Goal: Information Seeking & Learning: Learn about a topic

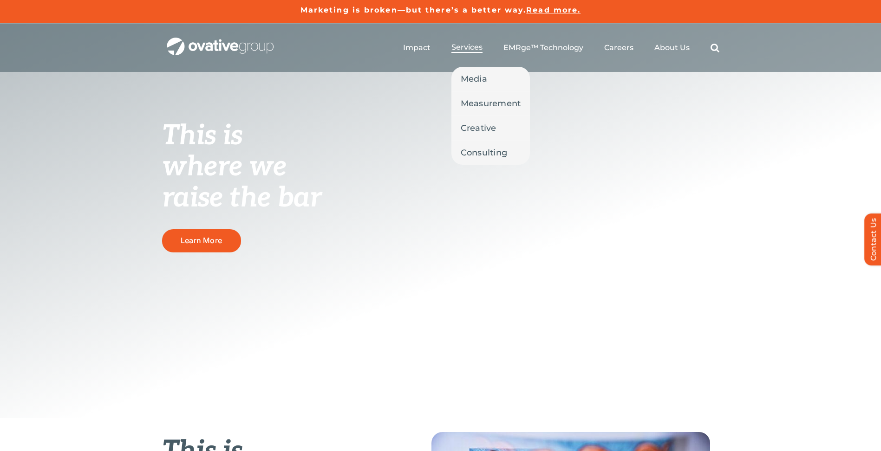
click at [459, 47] on span "Services" at bounding box center [466, 47] width 31 height 9
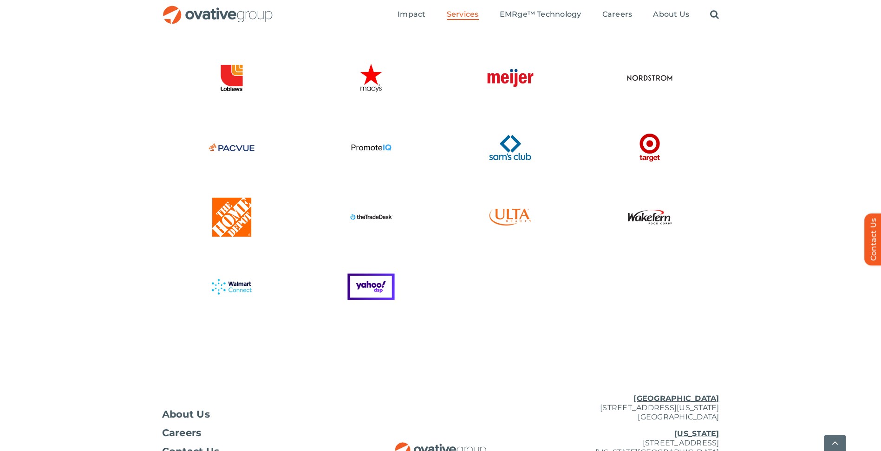
scroll to position [2476, 0]
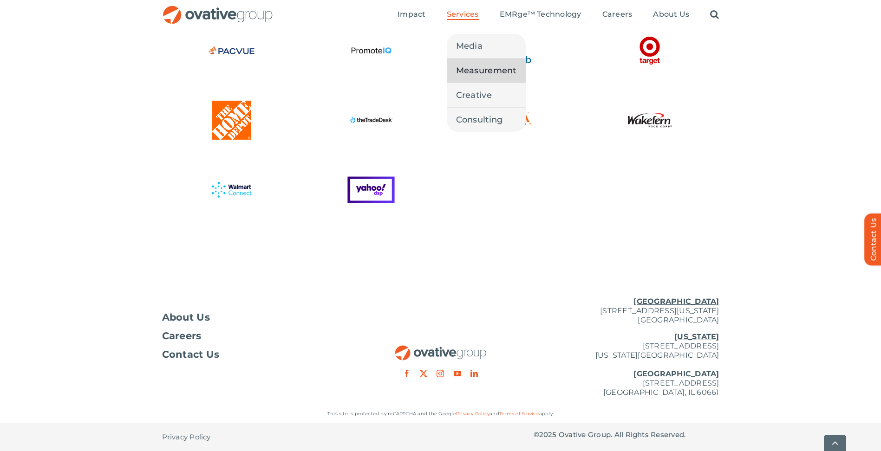
click at [464, 73] on span "Measurement" at bounding box center [486, 70] width 60 height 13
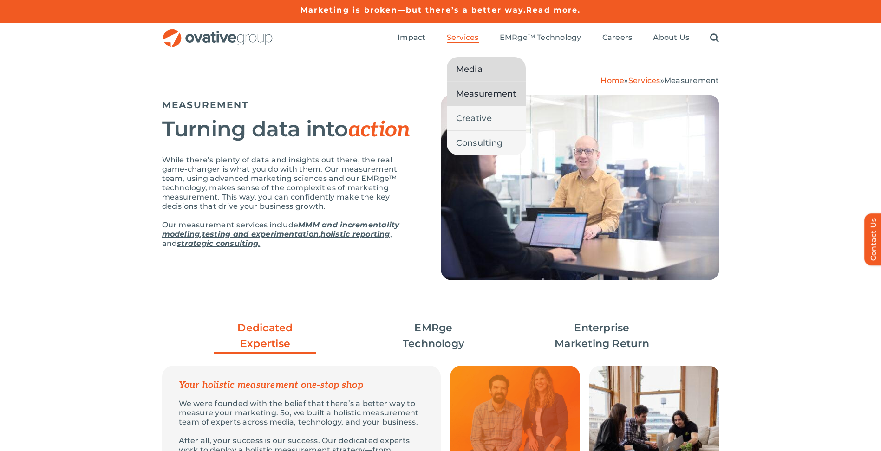
click at [462, 66] on span "Media" at bounding box center [469, 69] width 26 height 13
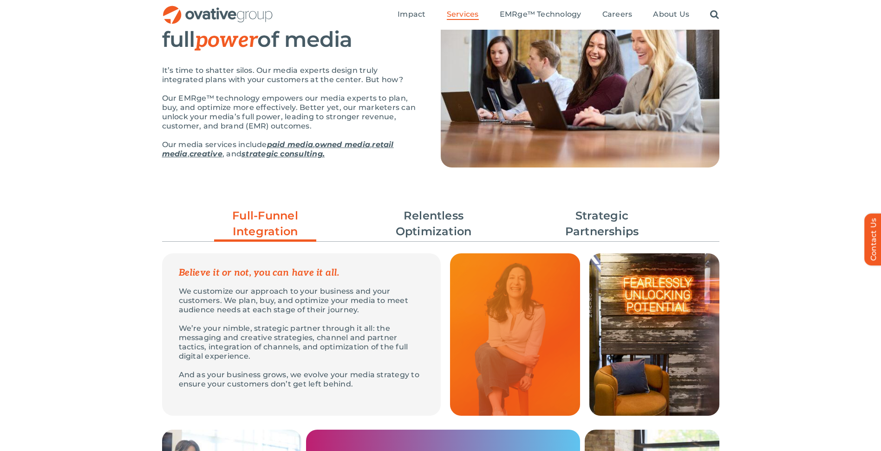
scroll to position [46, 0]
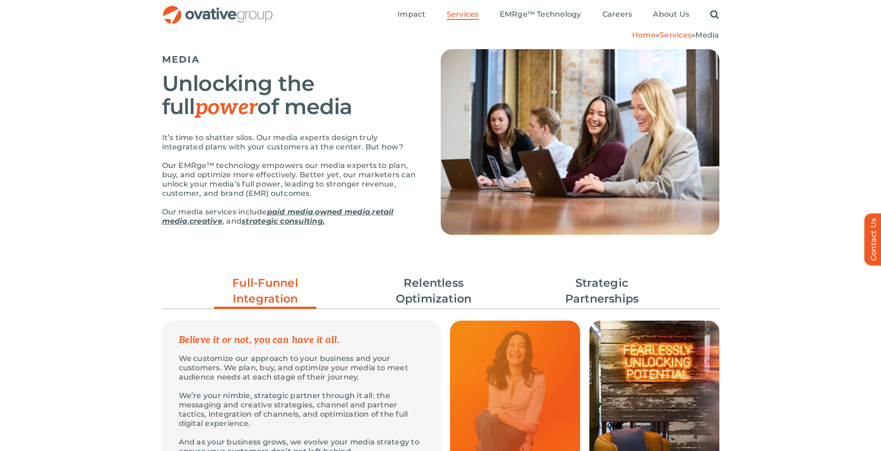
click at [463, 274] on ul "Full-Funnel Integration Relentless Optimization Strategic Partnerships" at bounding box center [440, 291] width 557 height 41
click at [457, 286] on link "Relentless Optimization" at bounding box center [434, 291] width 102 height 32
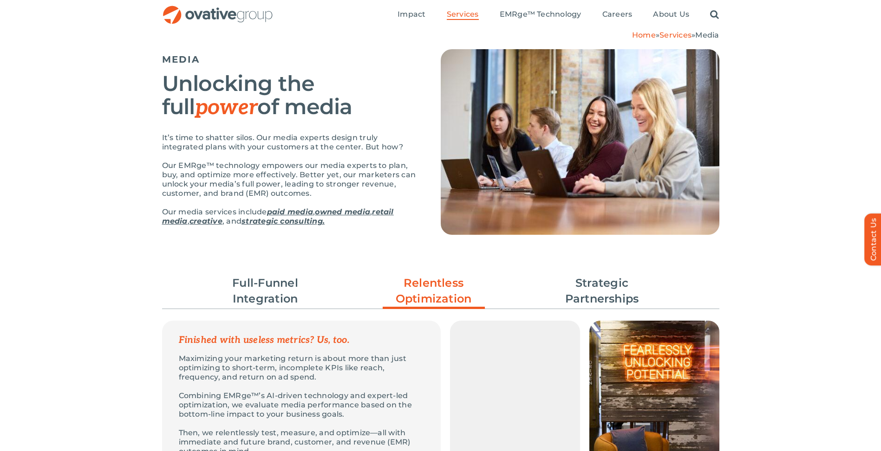
scroll to position [138, 0]
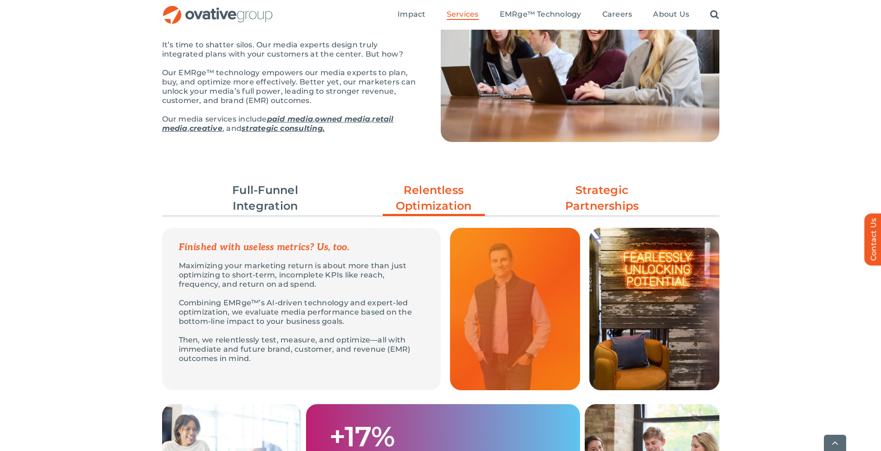
click at [589, 201] on link "Strategic Partnerships" at bounding box center [602, 199] width 102 height 32
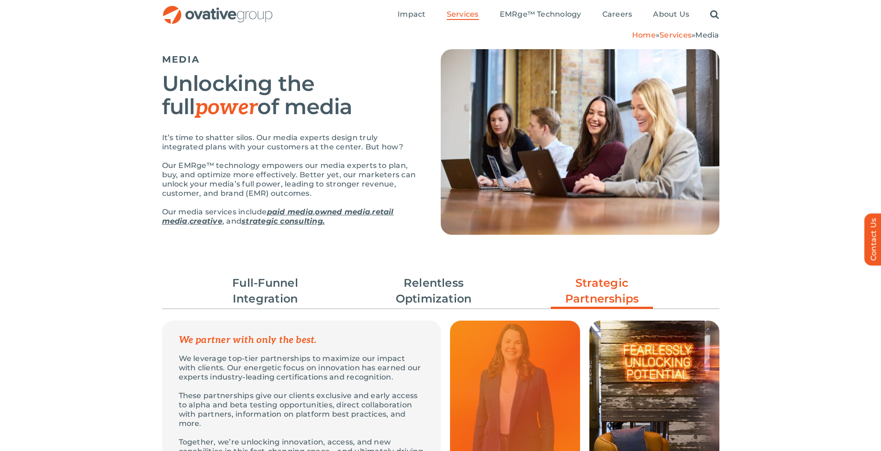
scroll to position [0, 0]
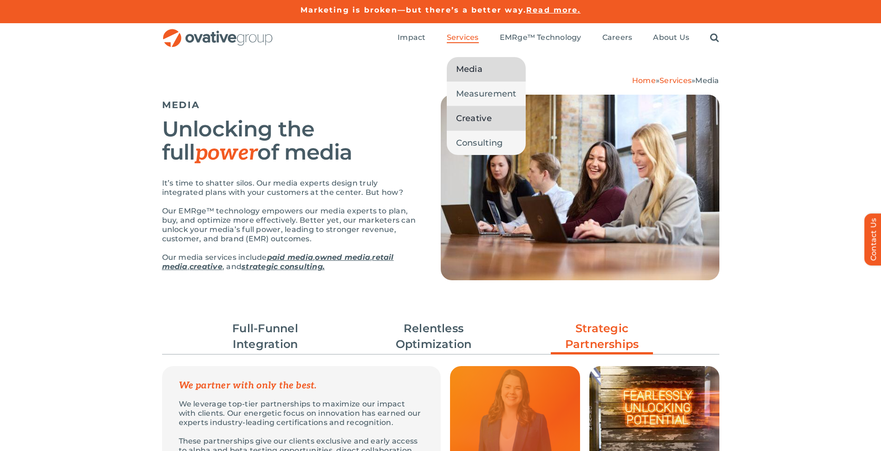
click at [473, 122] on span "Creative" at bounding box center [474, 118] width 36 height 13
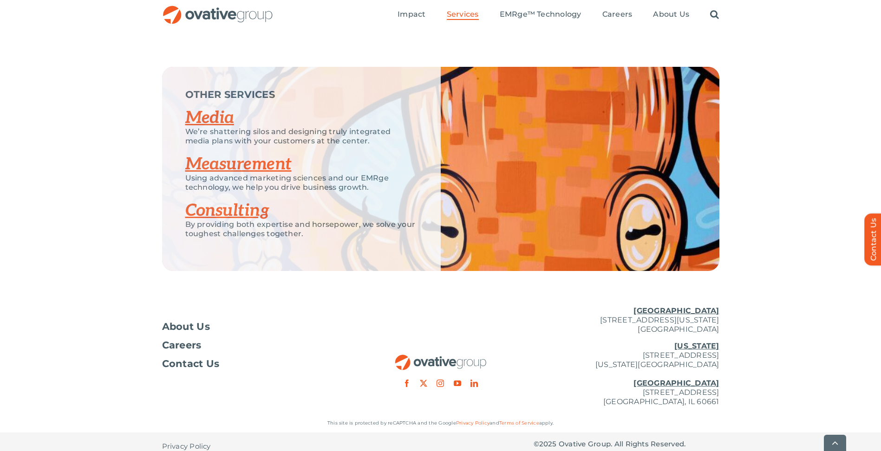
scroll to position [1399, 0]
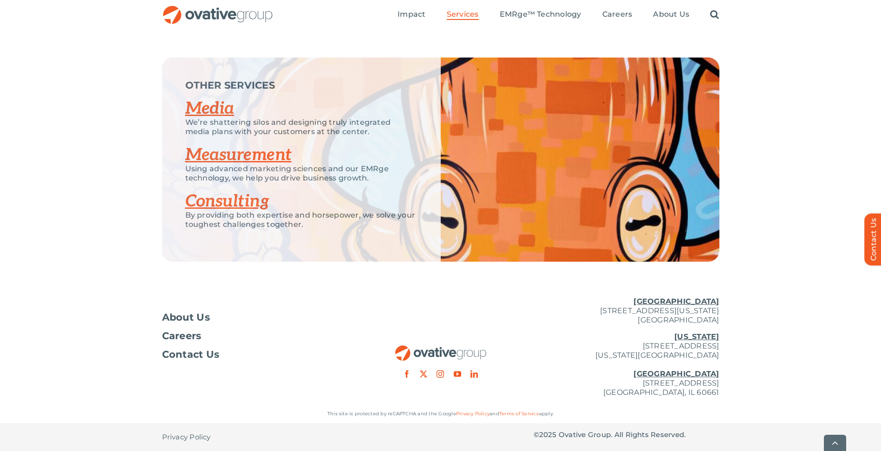
click at [230, 165] on p "Using advanced marketing sciences and our EMRge technology, we help you drive b…" at bounding box center [301, 173] width 232 height 19
click at [233, 160] on link "Measurement" at bounding box center [238, 155] width 106 height 20
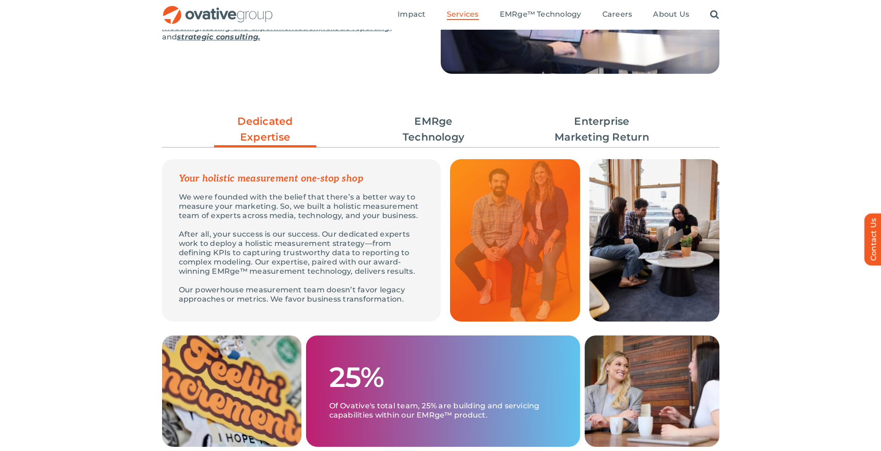
scroll to position [232, 0]
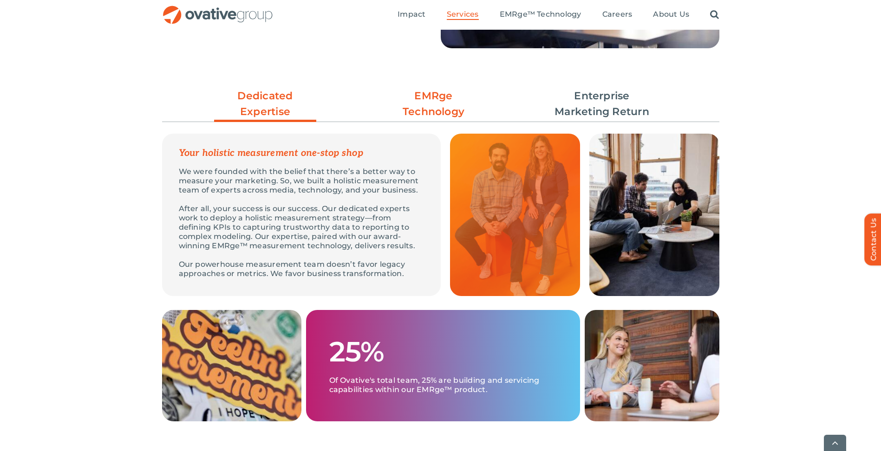
click at [459, 104] on link "EMRge Technology" at bounding box center [434, 104] width 102 height 32
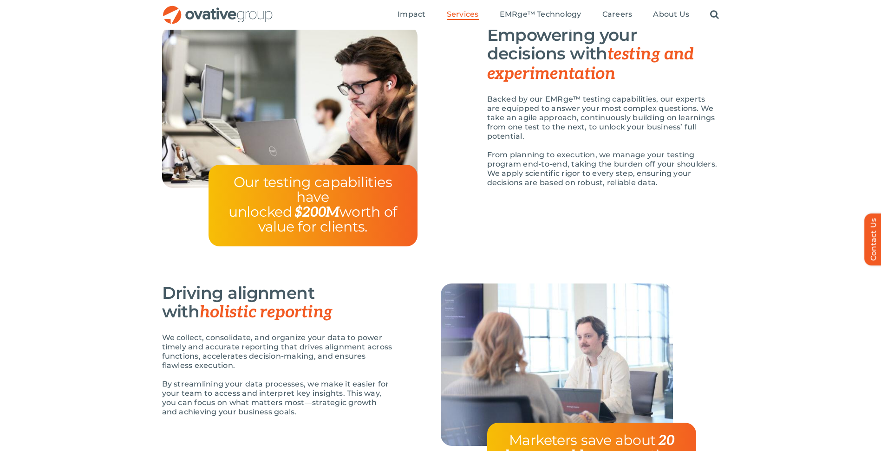
scroll to position [929, 0]
